Goal: Task Accomplishment & Management: Manage account settings

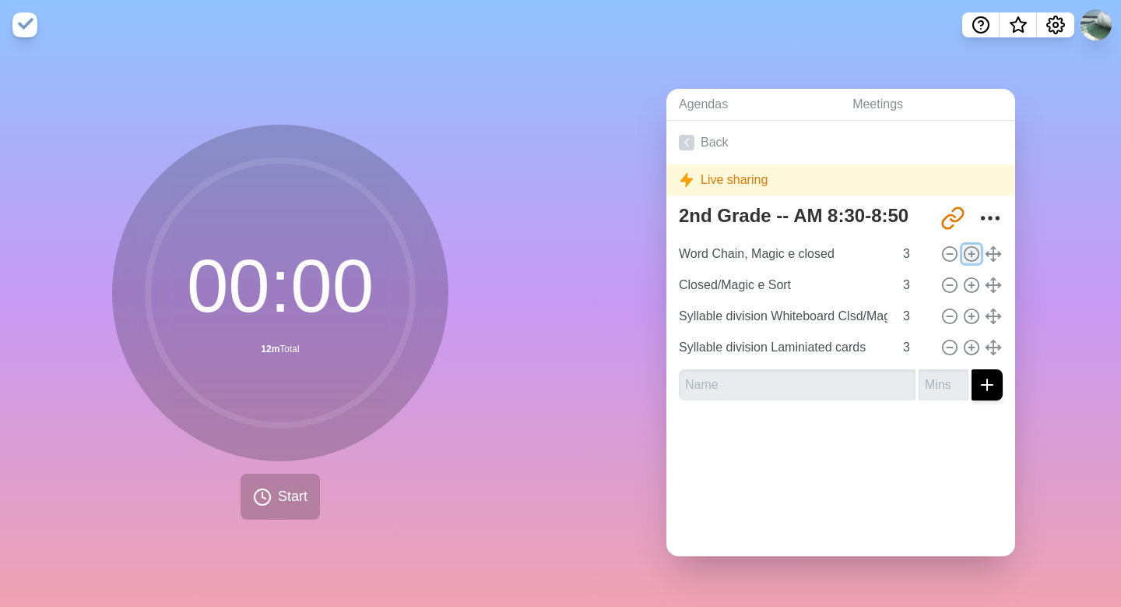
click at [973, 252] on icon at bounding box center [971, 253] width 17 height 17
type input "Word Chain, Magic e closed"
type input "Closed/Magic e Sort"
type input "Syllable division Whiteboard Clsd/Mag"
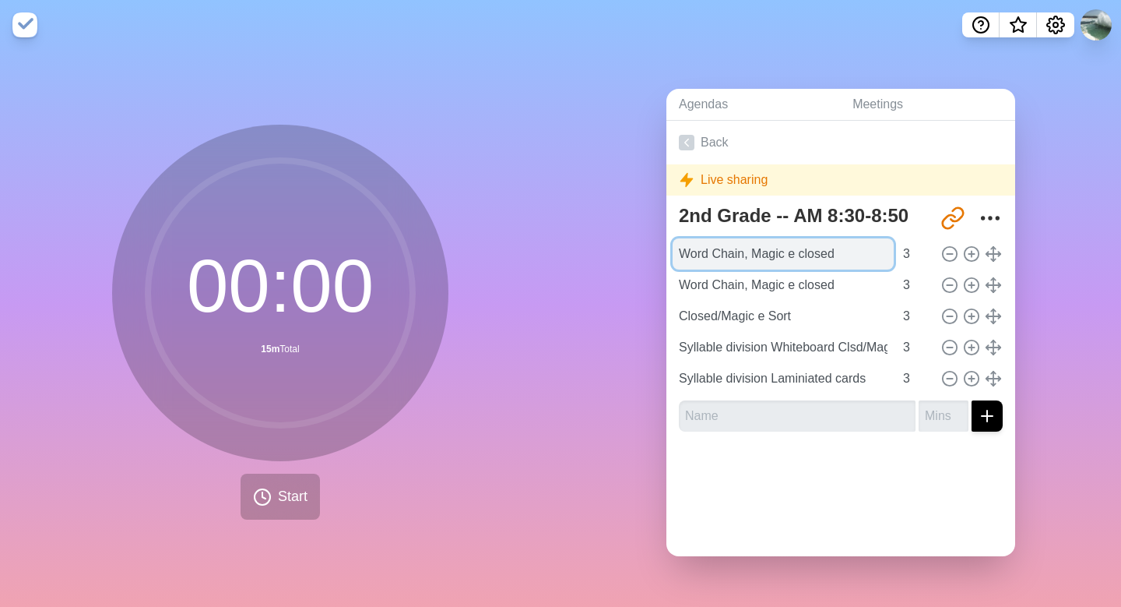
drag, startPoint x: 839, startPoint y: 248, endPoint x: 679, endPoint y: 255, distance: 160.6
click at [679, 255] on input "Word Chain, Magic e closed" at bounding box center [783, 253] width 221 height 31
type input "What is a syllable?"
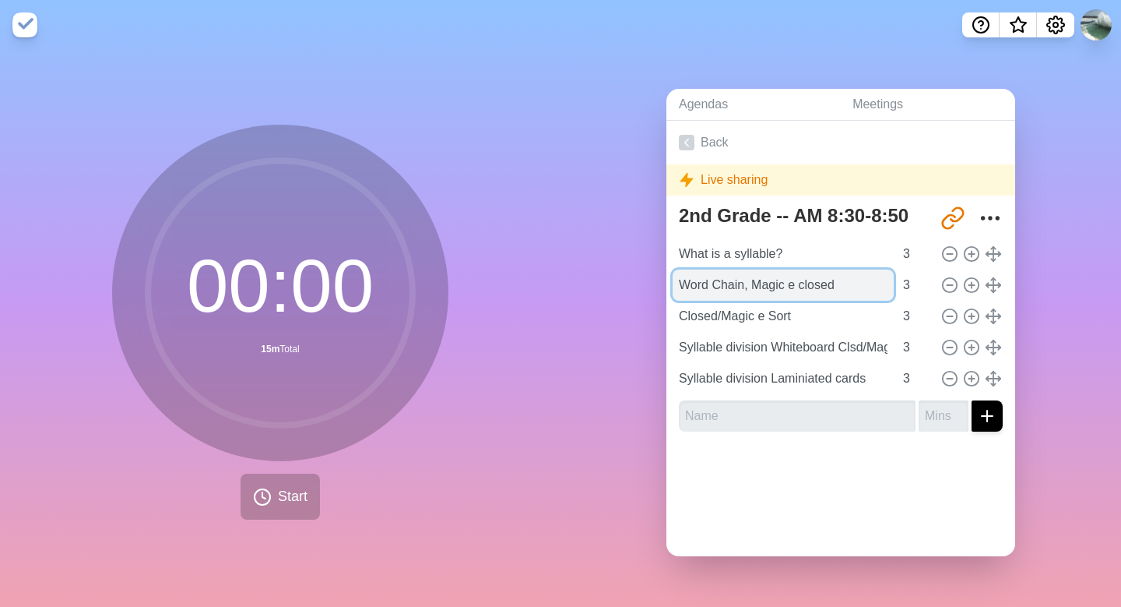
drag, startPoint x: 856, startPoint y: 285, endPoint x: 801, endPoint y: 283, distance: 55.3
click at [801, 283] on input "Word Chain, Magic e closed" at bounding box center [783, 284] width 221 height 31
click at [797, 286] on input "Word Chain, Magic e i-e" at bounding box center [783, 284] width 221 height 31
type input "Word Chain, Magic e, i-e"
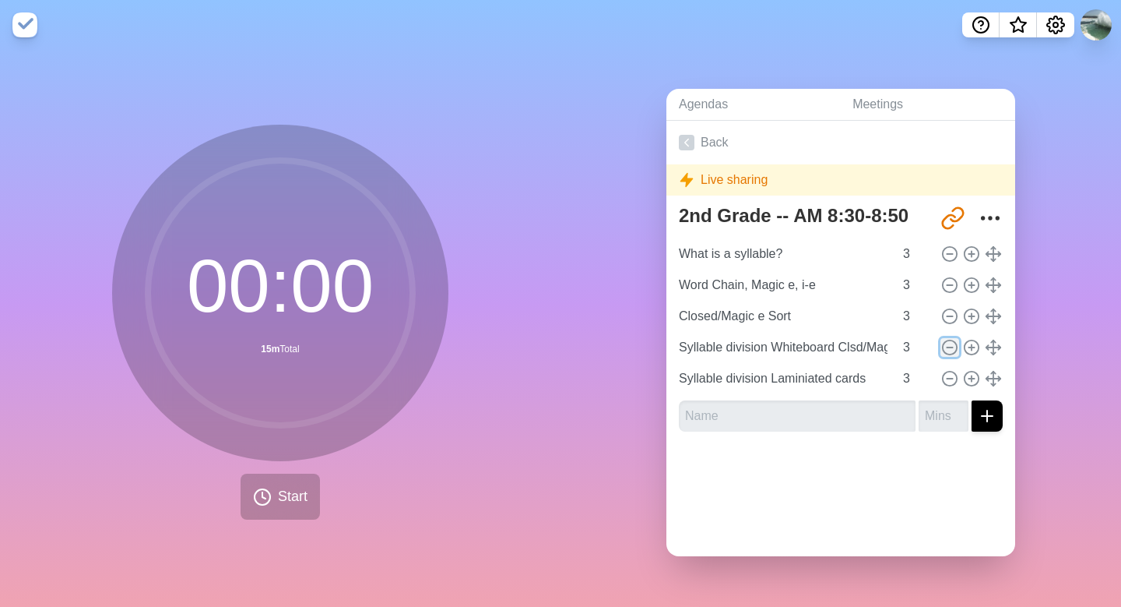
click at [952, 347] on line at bounding box center [949, 347] width 5 height 0
type input "Syllable division Laminiated cards"
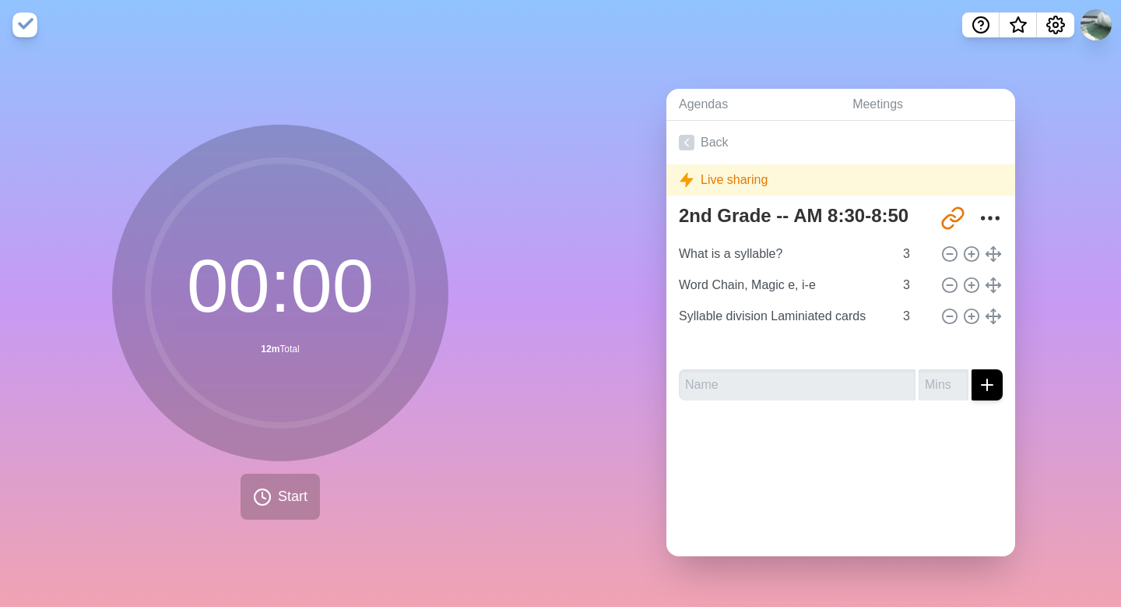
type input "Closed/Magic e Sort"
type input "Syllable division Laminiated cards"
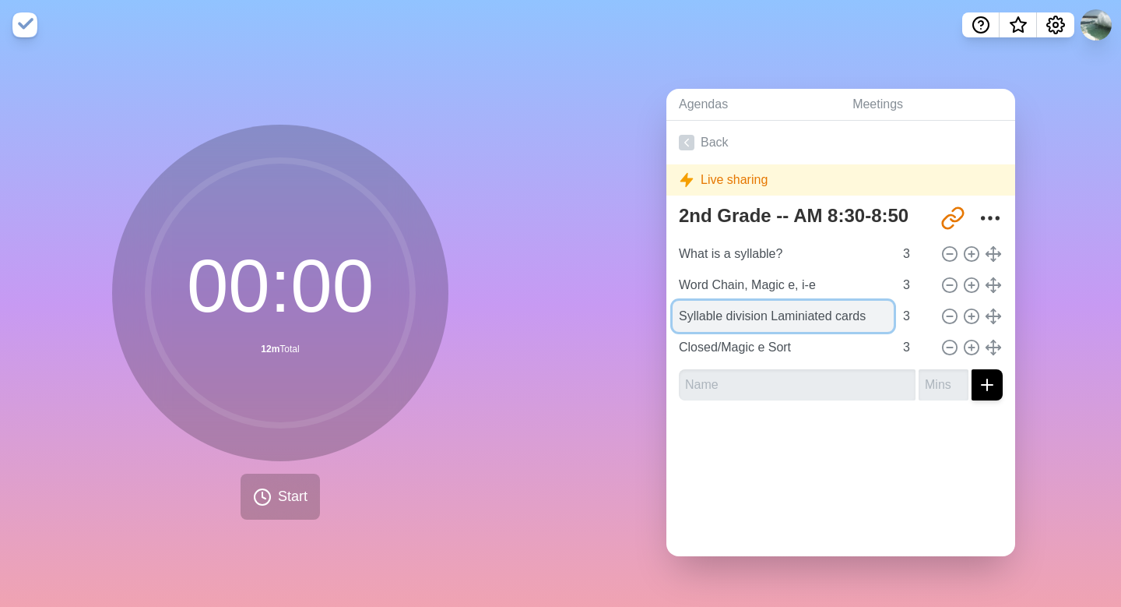
drag, startPoint x: 774, startPoint y: 315, endPoint x: 878, endPoint y: 308, distance: 103.8
click at [878, 308] on input "Syllable division Laminiated cards" at bounding box center [783, 316] width 221 height 31
type input "Syllable division pencil/paper"
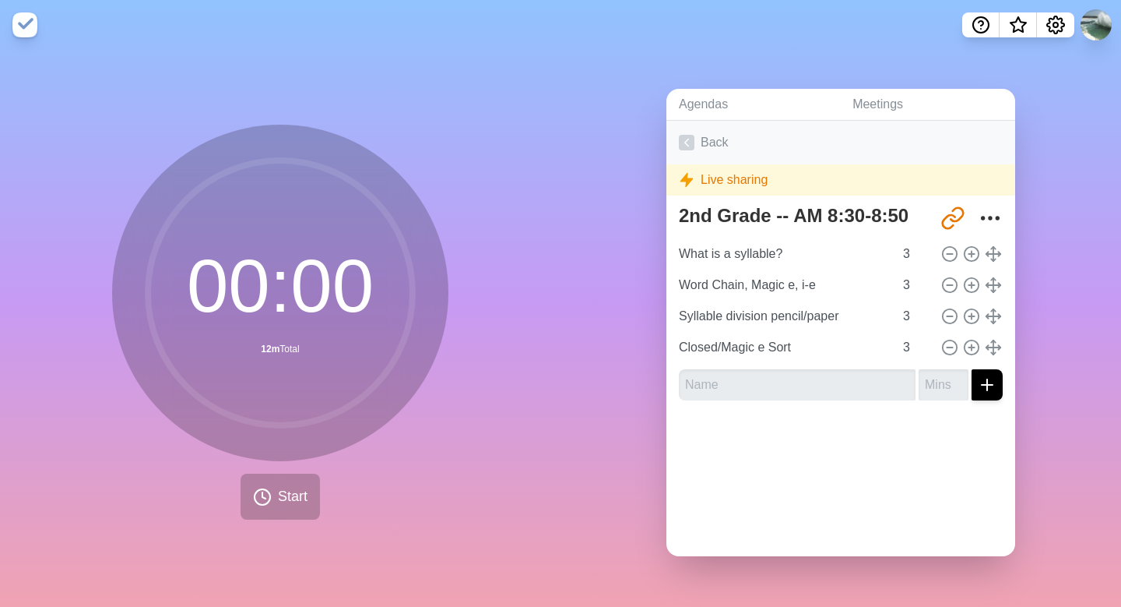
click at [690, 143] on icon at bounding box center [687, 143] width 16 height 16
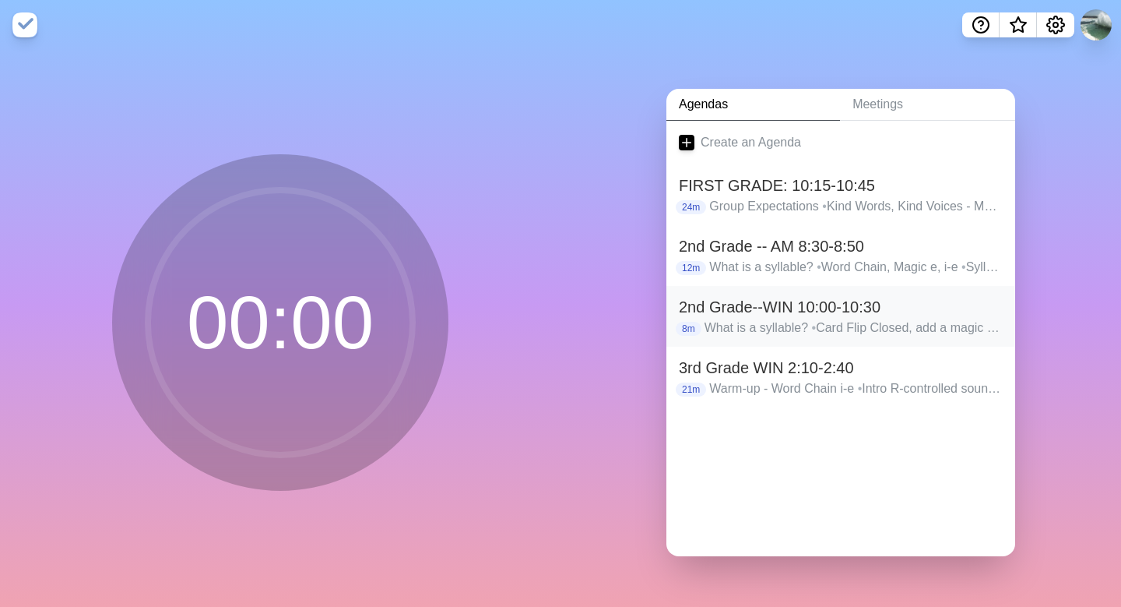
click at [787, 311] on h2 "2nd Grade--WIN 10:00-10:30" at bounding box center [841, 306] width 324 height 23
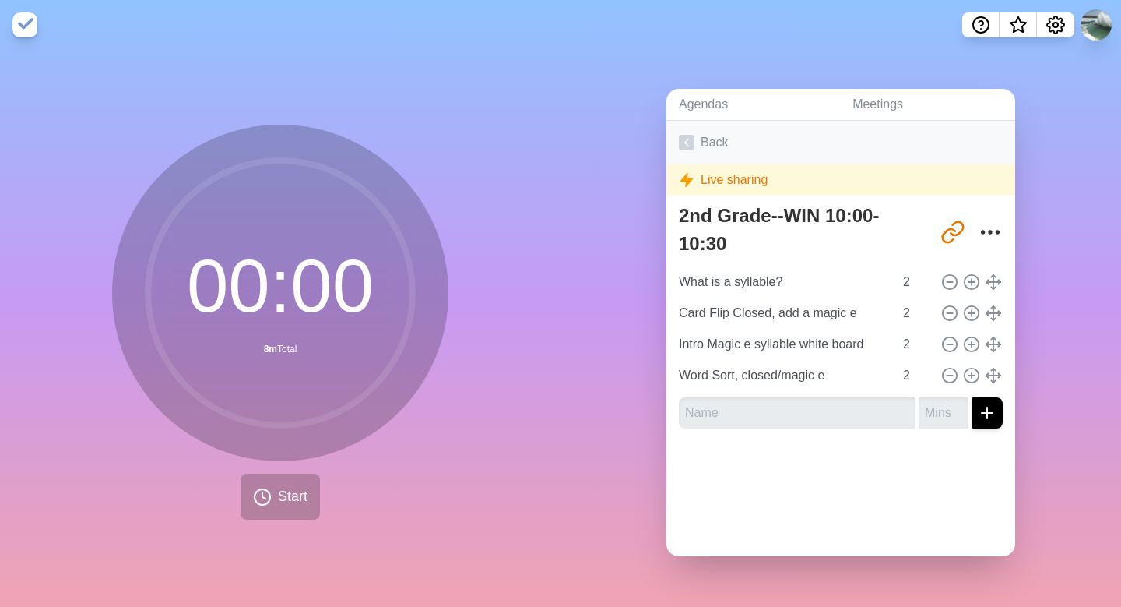
click at [686, 139] on icon at bounding box center [687, 143] width 16 height 16
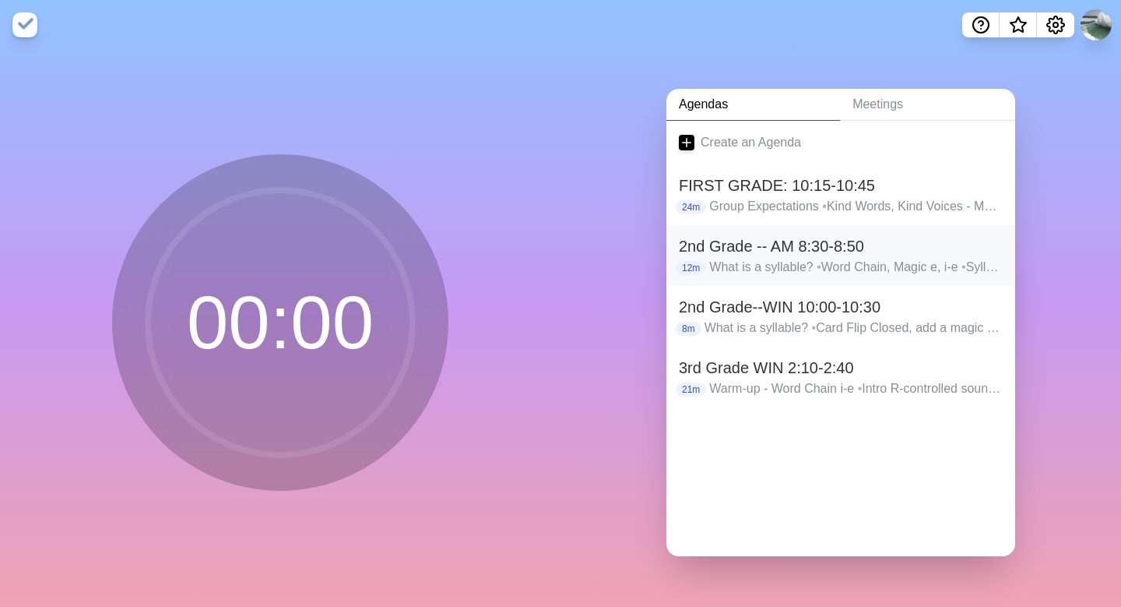
click at [726, 252] on h2 "2nd Grade -- AM 8:30-8:50" at bounding box center [841, 245] width 324 height 23
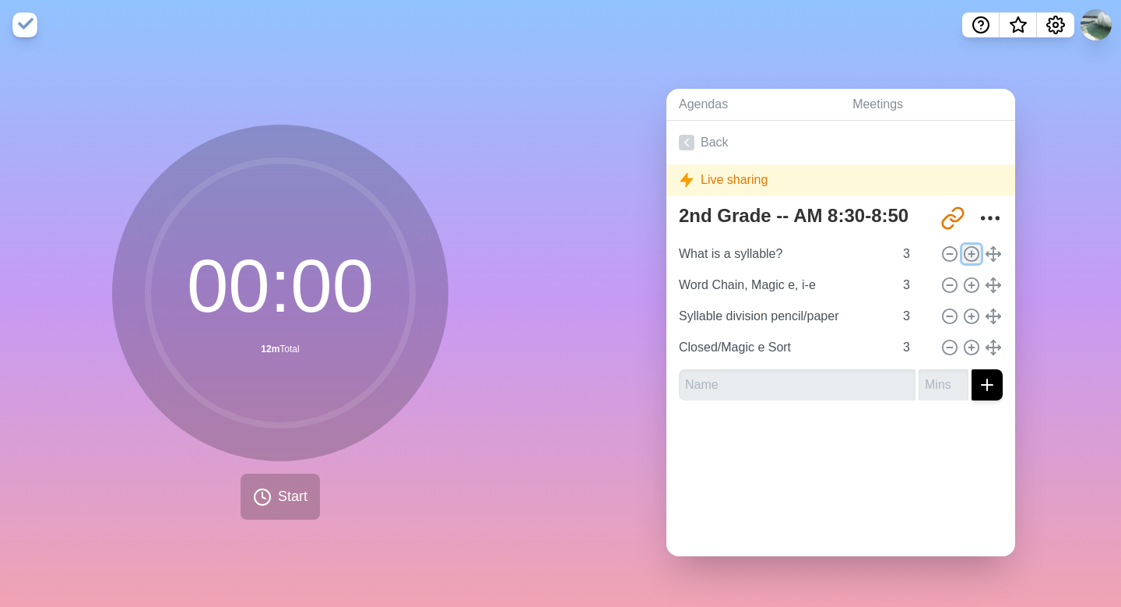
click at [969, 259] on circle at bounding box center [972, 253] width 14 height 14
type input "What is a syllable?"
type input "Word Chain, Magic e, i-e"
type input "Syllable division pencil/paper"
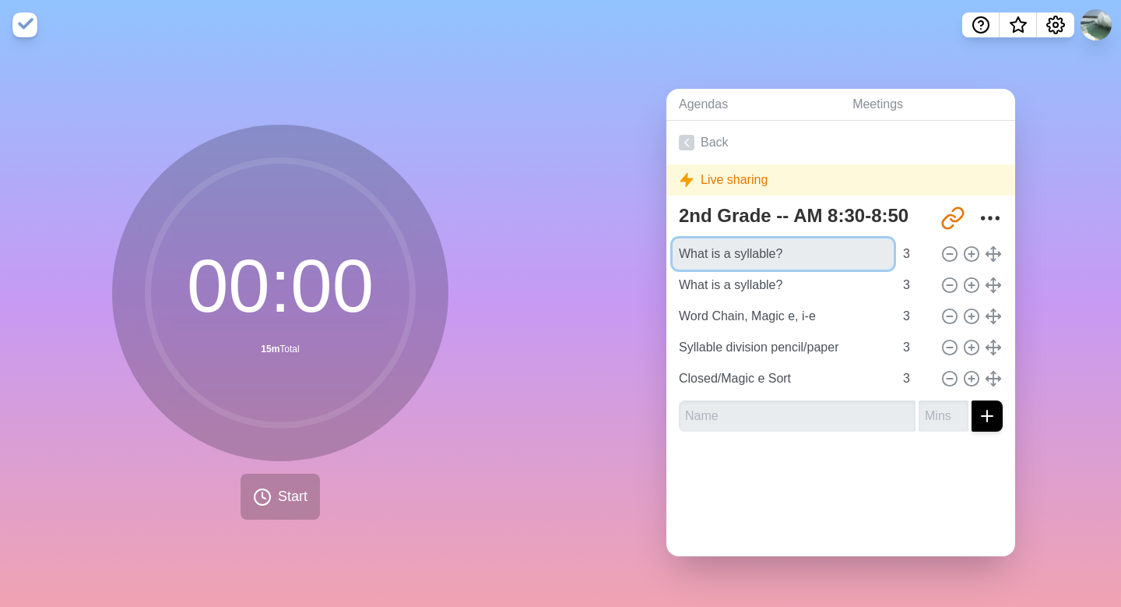
drag, startPoint x: 805, startPoint y: 253, endPoint x: 661, endPoint y: 257, distance: 144.1
click at [661, 257] on div "Agendas Meetings Back Live sharing 2nd Grade -- AM 8:30-8:50 [URL][DOMAIN_NAME]…" at bounding box center [841, 328] width 561 height 557
type input "Drill trouble letters"
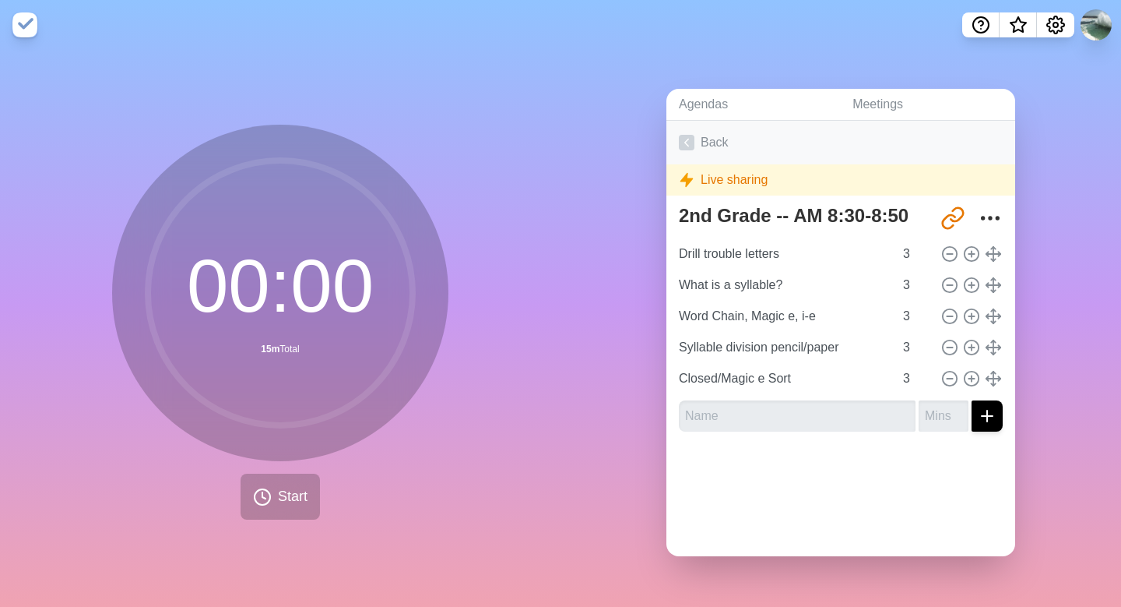
click at [688, 137] on icon at bounding box center [687, 143] width 16 height 16
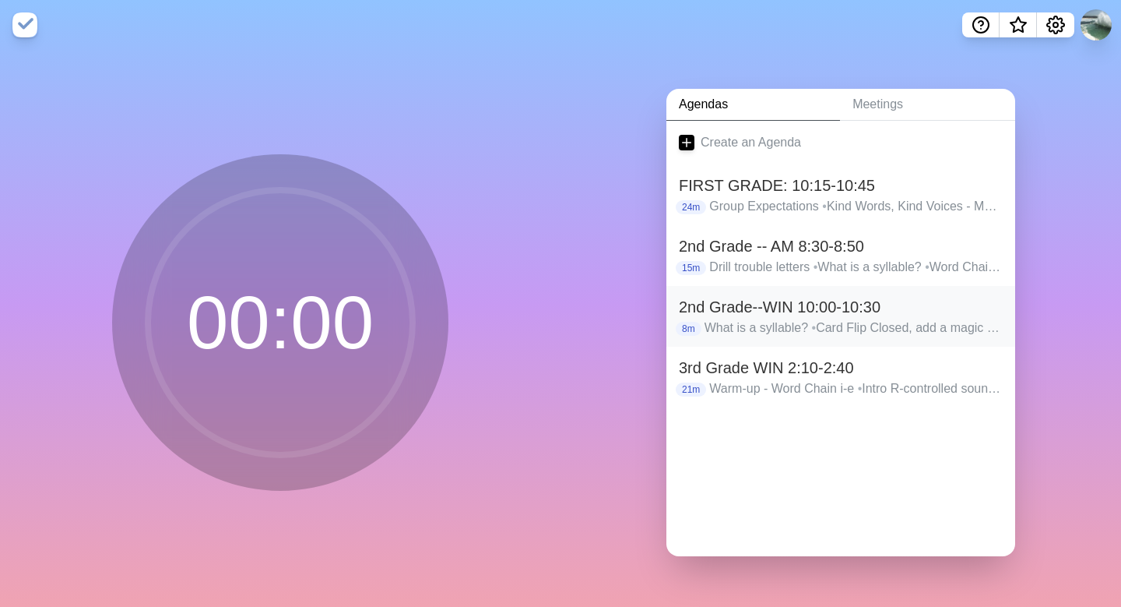
click at [803, 303] on h2 "2nd Grade--WIN 10:00-10:30" at bounding box center [841, 306] width 324 height 23
